Goal: Obtain resource: Download file/media

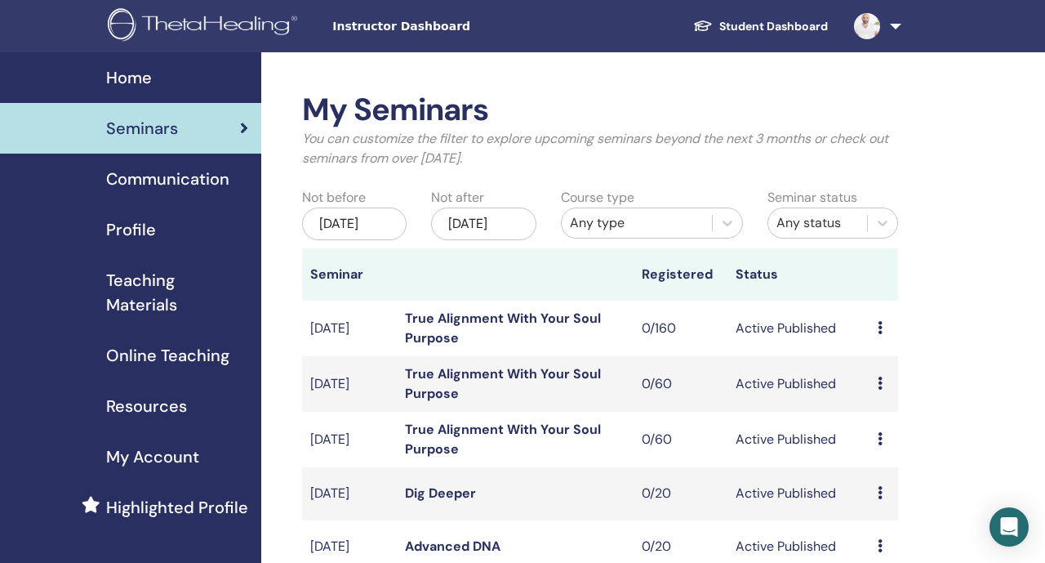
click at [888, 38] on link at bounding box center [874, 26] width 67 height 52
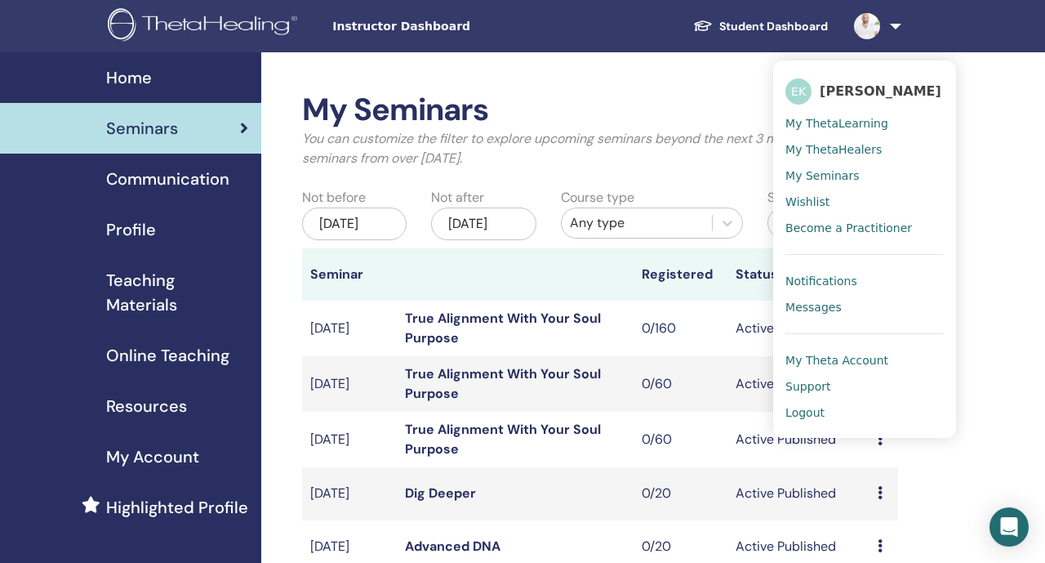
click at [812, 407] on span "Logout" at bounding box center [805, 412] width 39 height 15
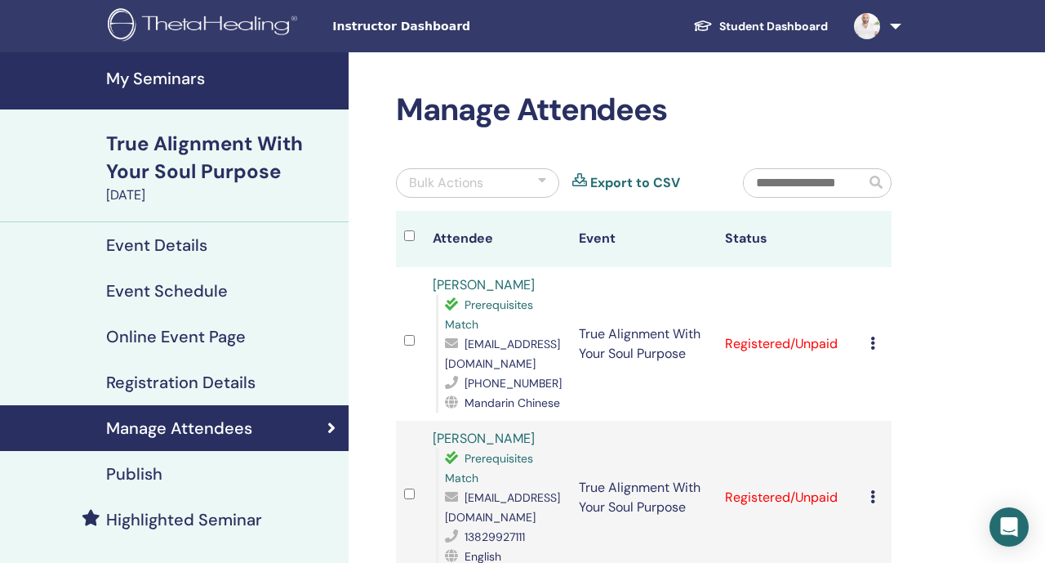
click at [883, 32] on link at bounding box center [874, 26] width 67 height 52
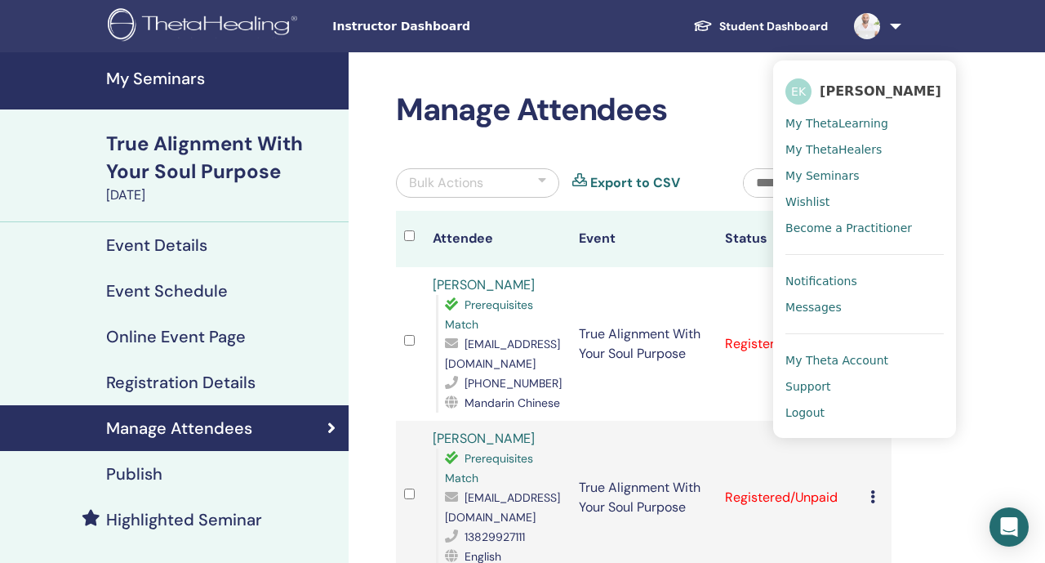
click at [817, 408] on span "Logout" at bounding box center [805, 412] width 39 height 15
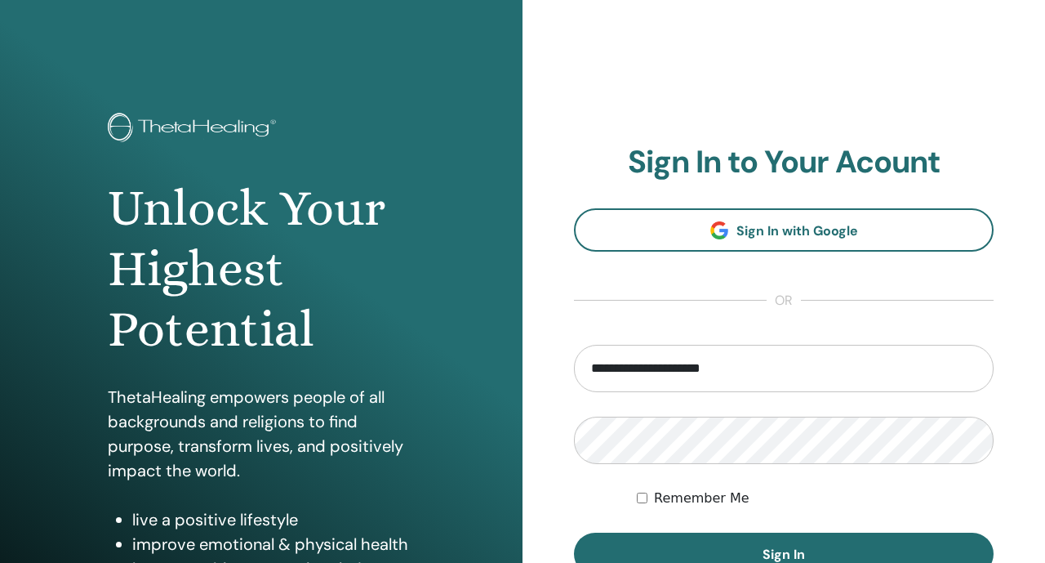
click at [697, 358] on input "**********" at bounding box center [784, 368] width 420 height 47
type input "*"
type input "**********"
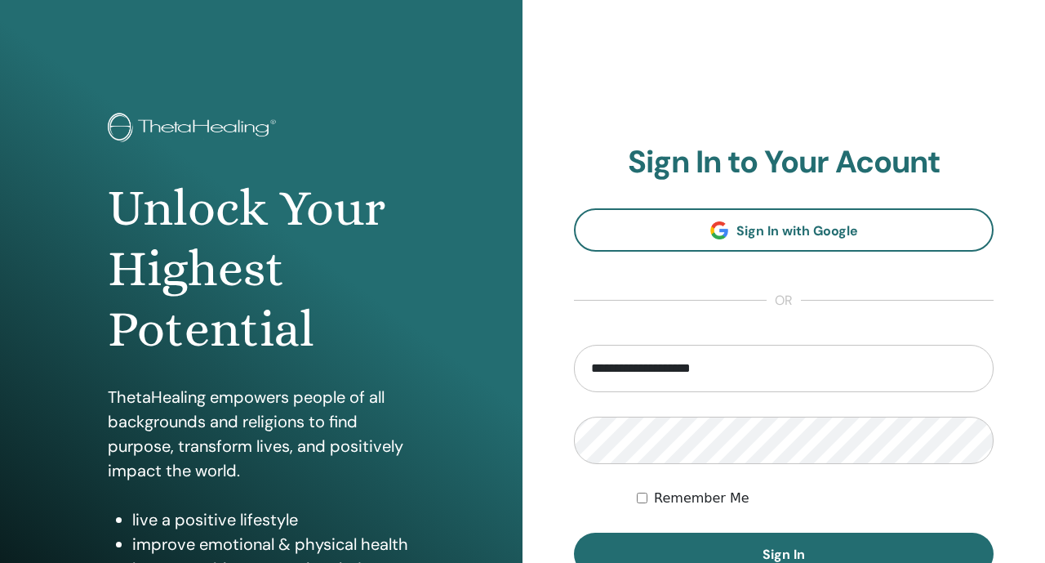
scroll to position [93, 0]
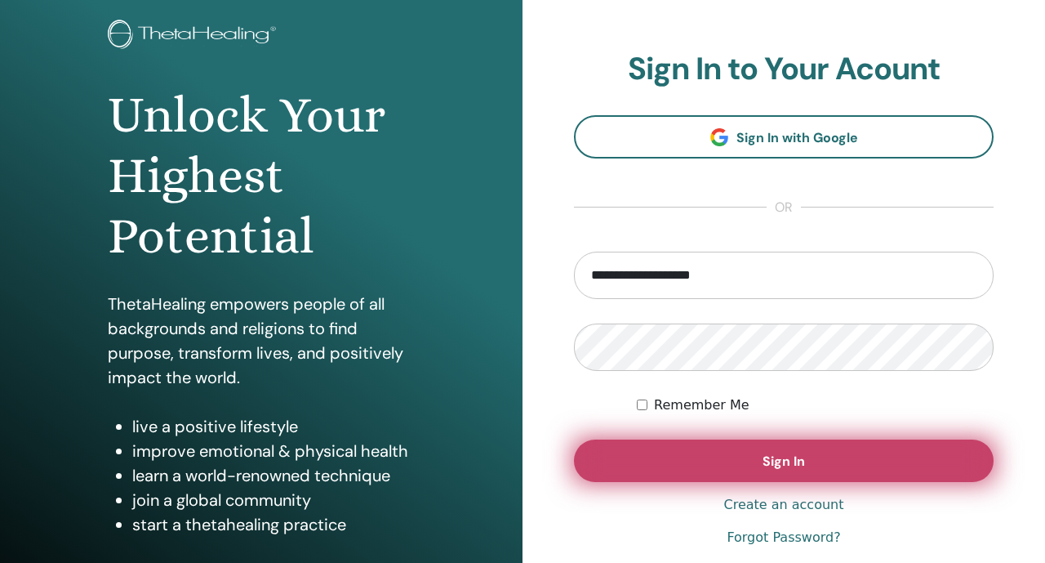
click at [706, 461] on button "Sign In" at bounding box center [784, 460] width 420 height 42
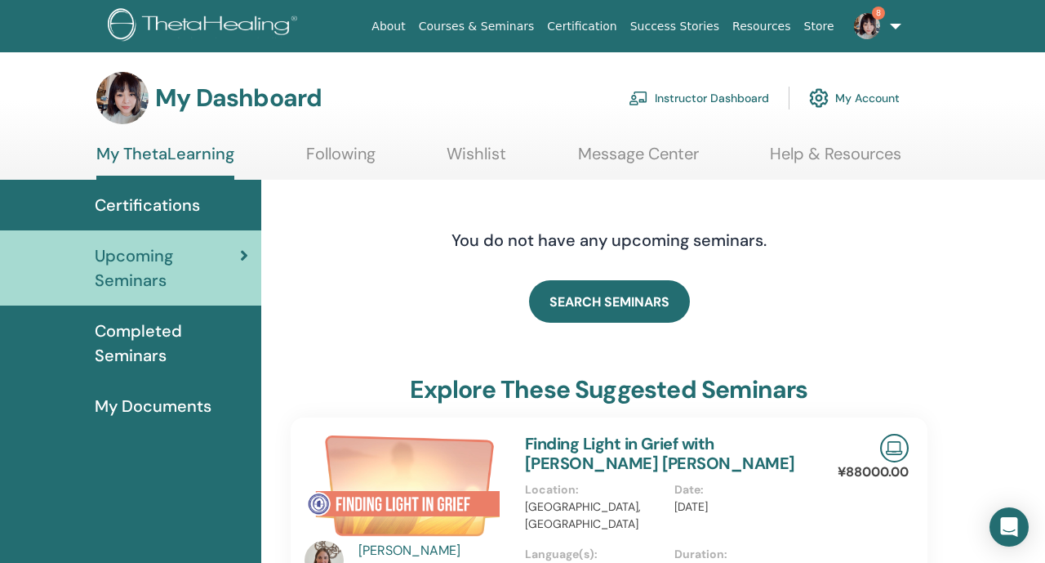
click at [703, 95] on link "Instructor Dashboard" at bounding box center [699, 98] width 140 height 36
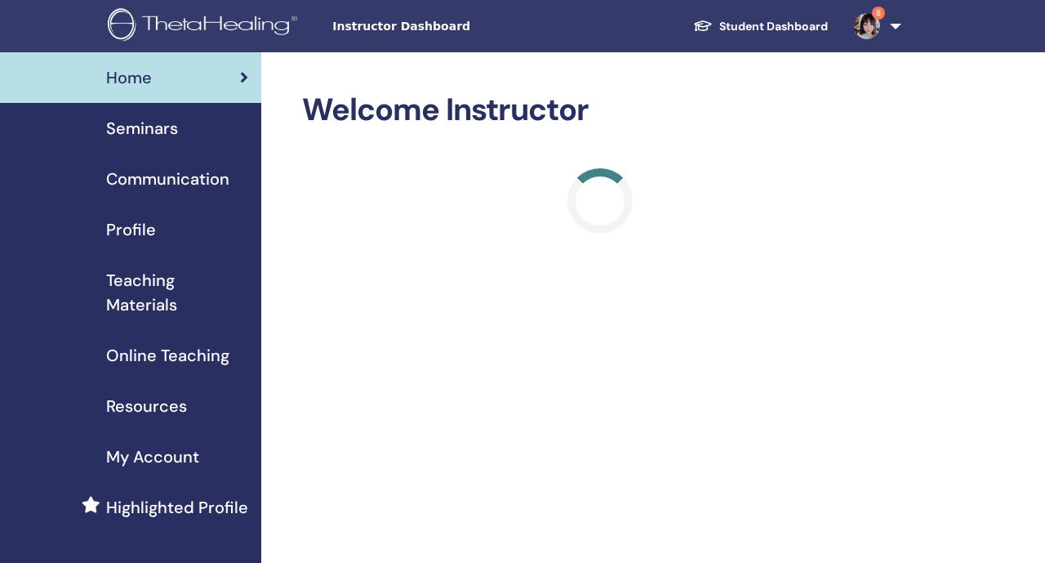
click at [187, 300] on span "Teaching Materials" at bounding box center [177, 292] width 142 height 49
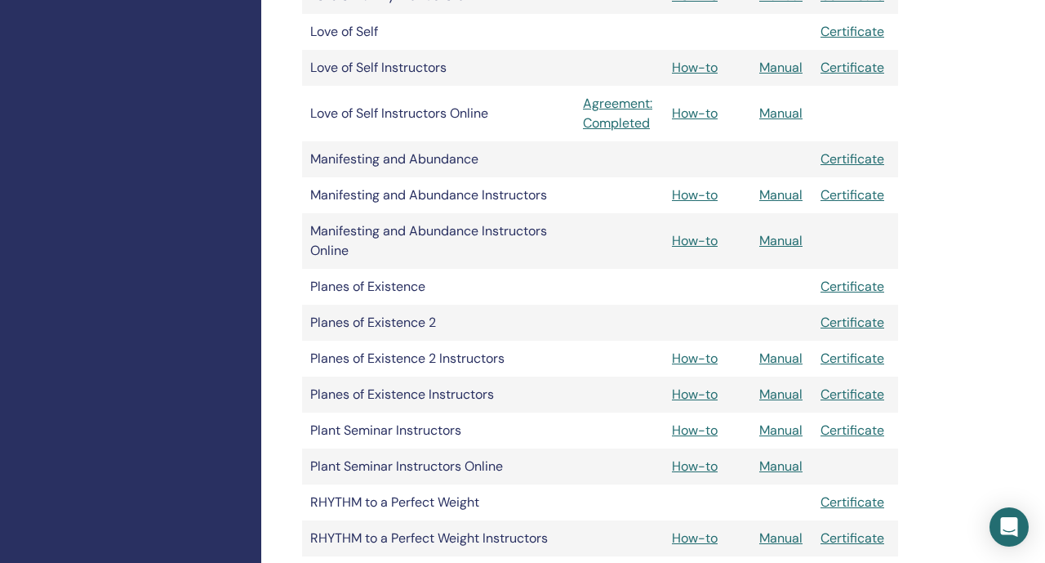
scroll to position [1852, 0]
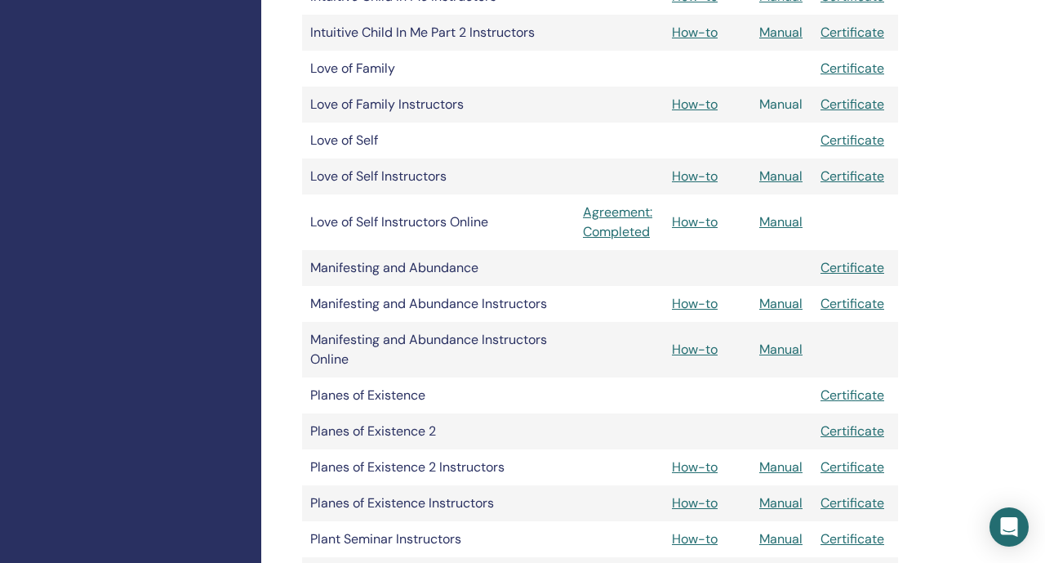
click at [771, 103] on link "Manual" at bounding box center [780, 104] width 43 height 17
